Goal: Task Accomplishment & Management: Manage account settings

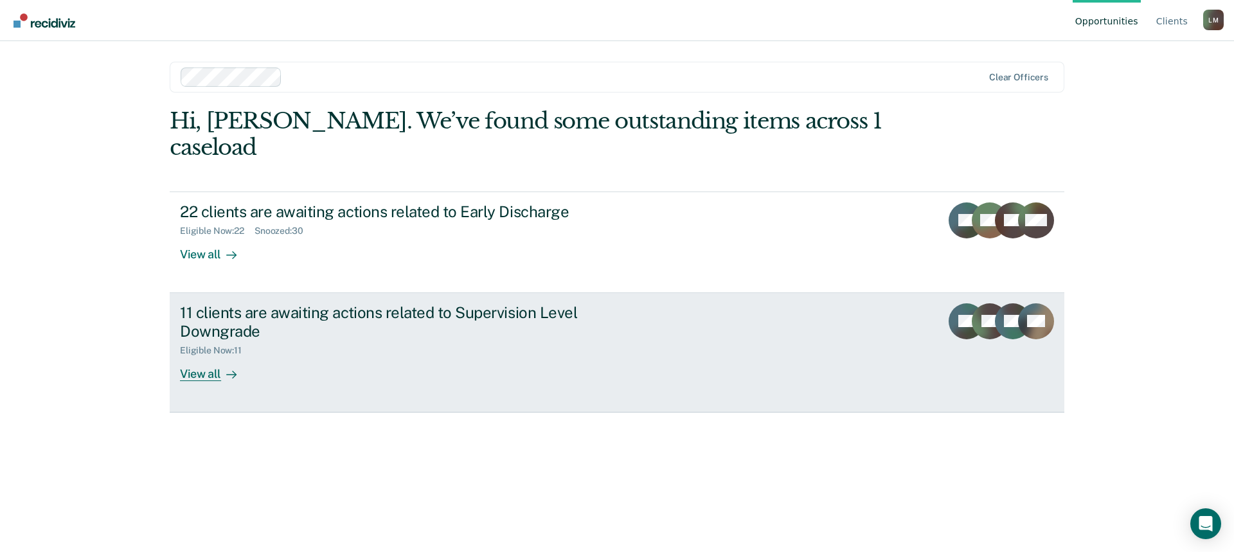
click at [197, 356] on div "View all" at bounding box center [216, 368] width 72 height 25
